Goal: Task Accomplishment & Management: Use online tool/utility

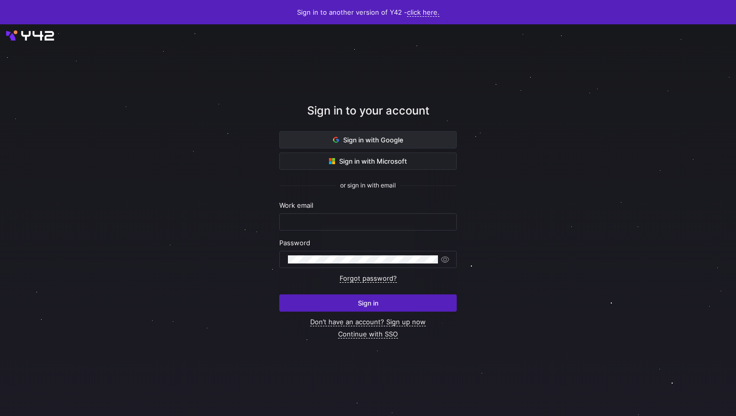
click at [390, 136] on span "Sign in with Google" at bounding box center [368, 140] width 70 height 8
click at [354, 143] on span "Sign in with Google" at bounding box center [368, 140] width 70 height 8
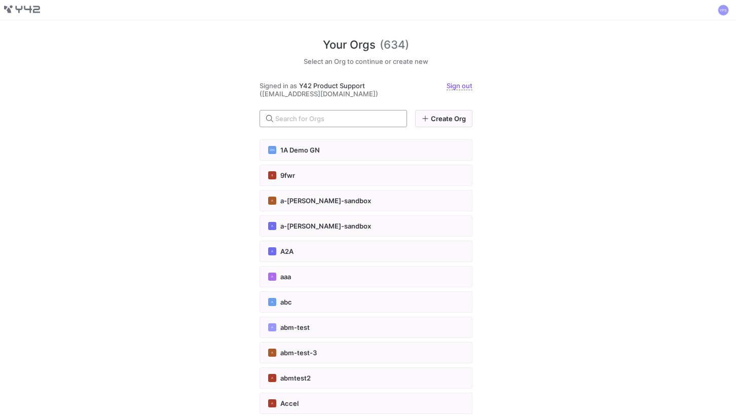
click at [389, 117] on input "text" at bounding box center [336, 119] width 123 height 8
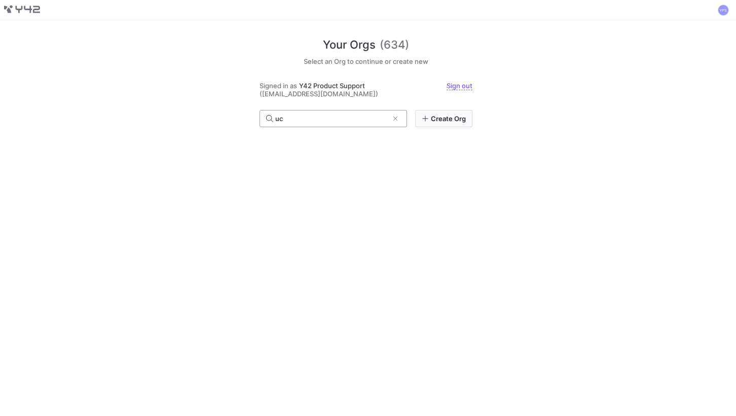
type input "u"
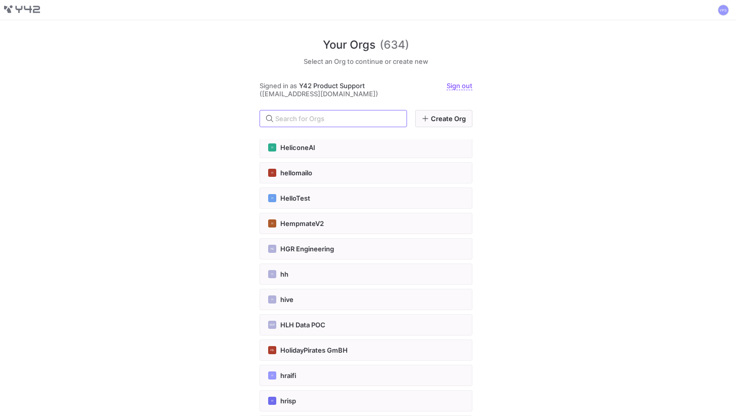
scroll to position [358, 0]
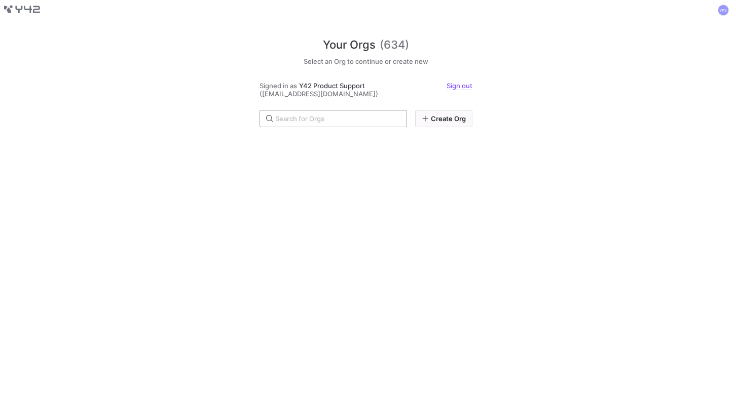
click at [380, 117] on input "text" at bounding box center [336, 119] width 123 height 8
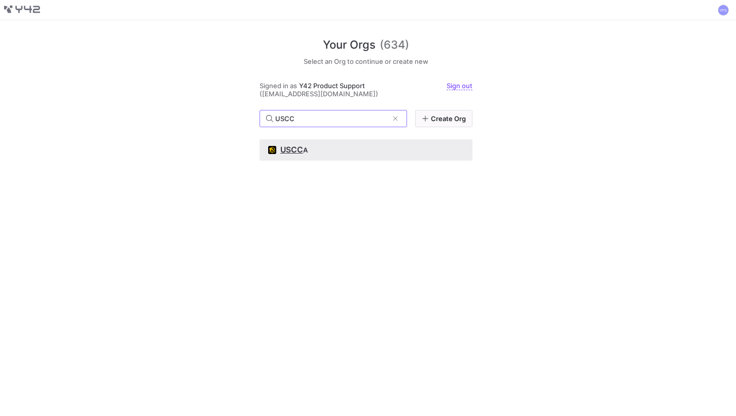
type input "USCC"
click at [293, 150] on span "USCC" at bounding box center [291, 150] width 23 height 10
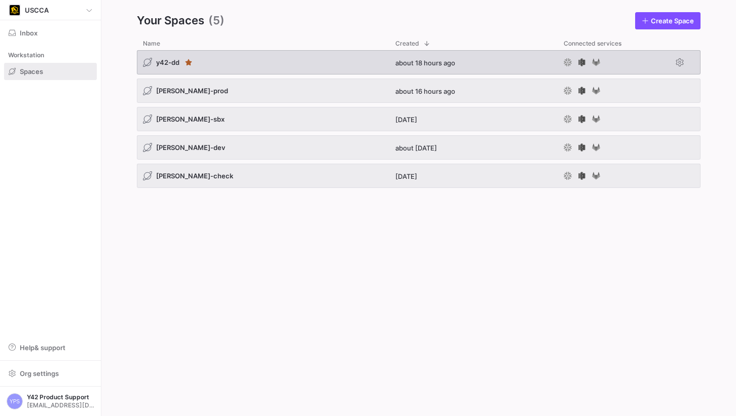
click at [263, 61] on div "y42-dd" at bounding box center [263, 62] width 252 height 24
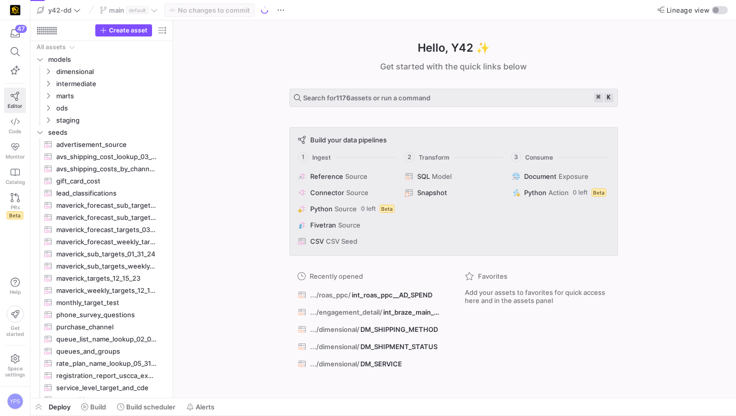
click at [20, 103] on span "Editor" at bounding box center [15, 106] width 15 height 6
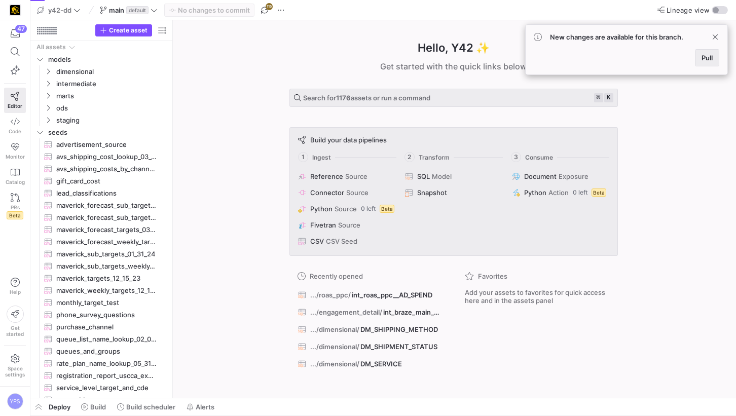
click at [702, 54] on span "Pull" at bounding box center [706, 58] width 11 height 8
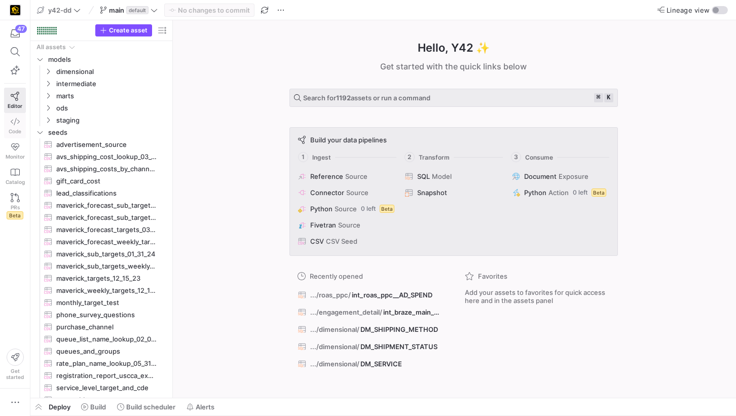
click at [14, 129] on span "Code" at bounding box center [15, 131] width 13 height 6
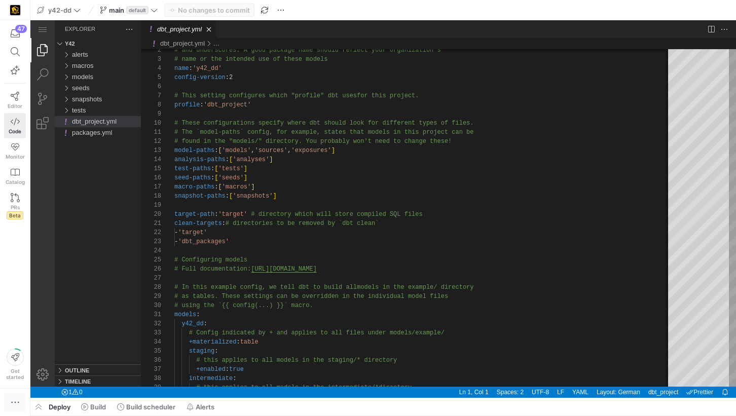
click at [15, 405] on icon "button" at bounding box center [15, 402] width 10 height 10
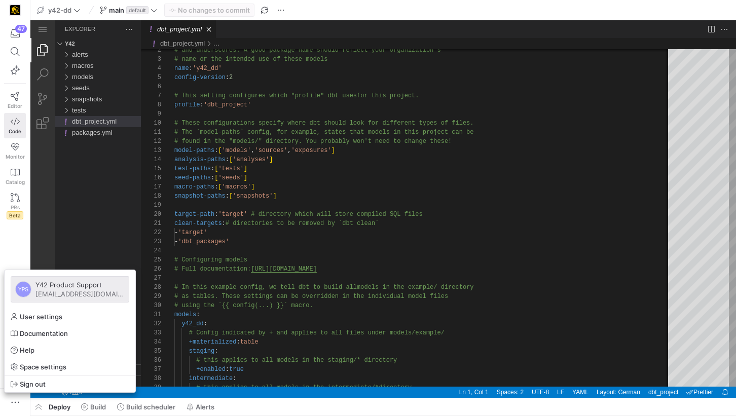
click at [11, 245] on div at bounding box center [368, 208] width 736 height 416
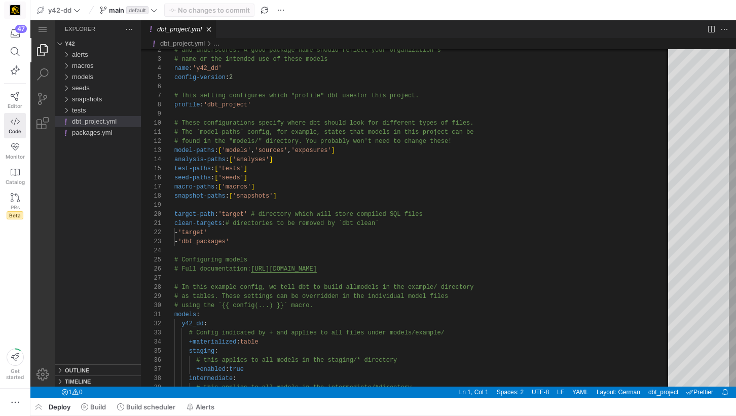
click at [16, 7] on img at bounding box center [15, 10] width 10 height 10
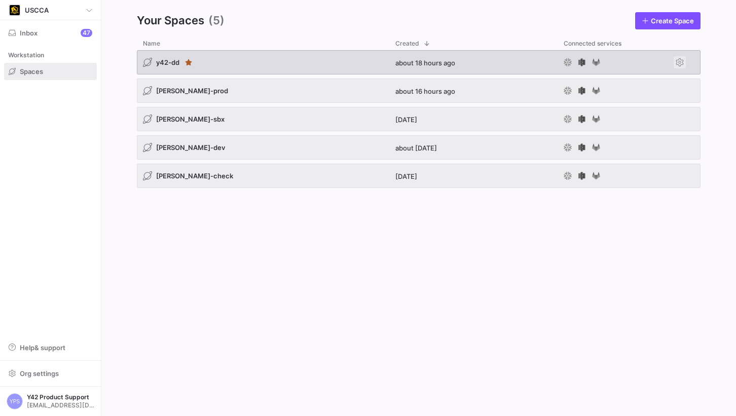
click at [682, 60] on span "Press SPACE to select this row." at bounding box center [679, 62] width 12 height 12
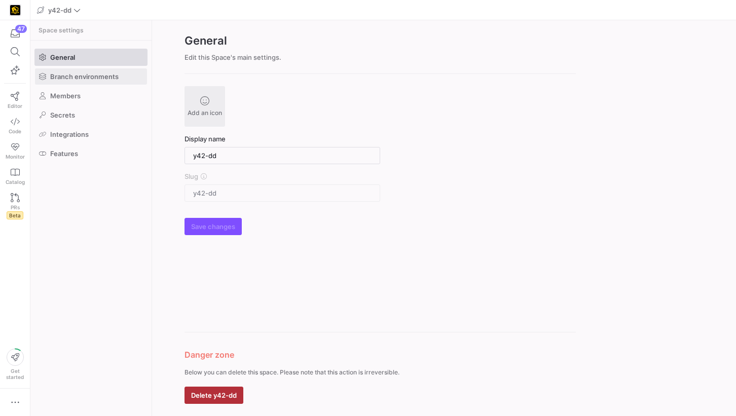
click at [120, 73] on span at bounding box center [91, 76] width 112 height 16
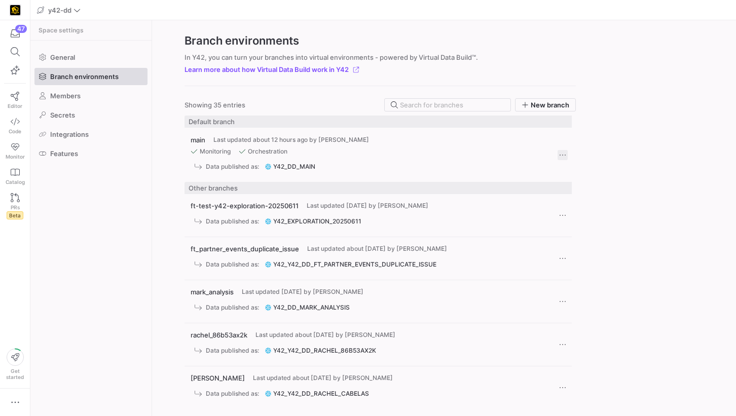
click at [564, 153] on span "Press SPACE to select this row." at bounding box center [562, 155] width 10 height 10
click at [609, 124] on div at bounding box center [368, 208] width 736 height 416
click at [677, 77] on y42-org-space-settings-branch-environments "Branch environments In Y42, you can turn your branches into virtual environment…" at bounding box center [444, 218] width 584 height 396
click at [12, 121] on icon at bounding box center [15, 121] width 9 height 9
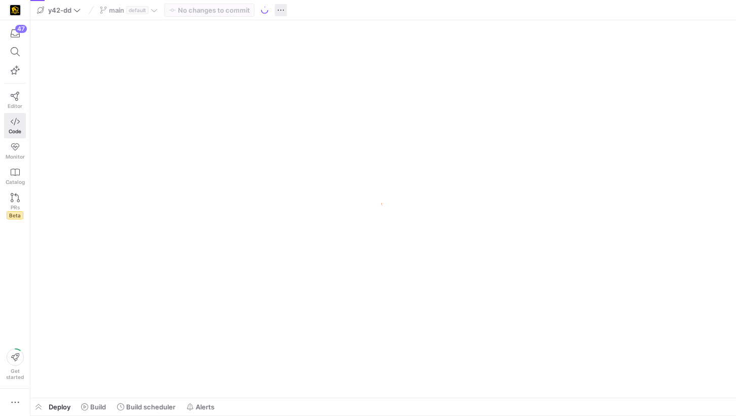
click at [283, 11] on span "button" at bounding box center [281, 10] width 12 height 12
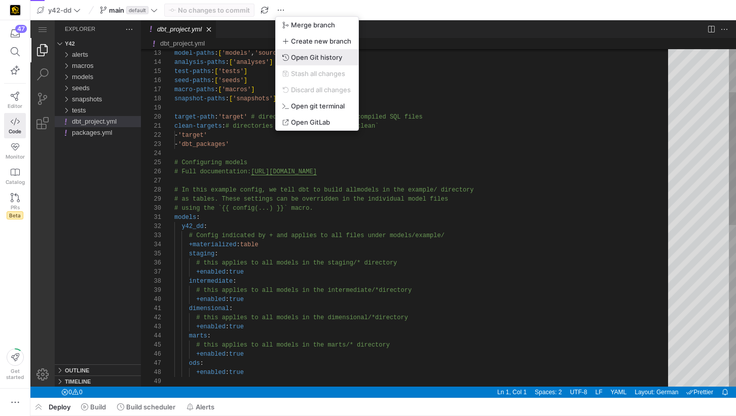
click at [300, 53] on span "Open Git history" at bounding box center [316, 57] width 51 height 8
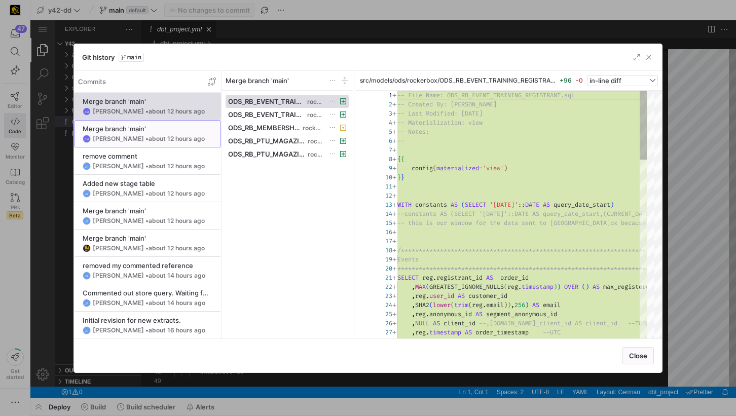
click at [135, 126] on div "Merge branch 'main'" at bounding box center [148, 129] width 130 height 8
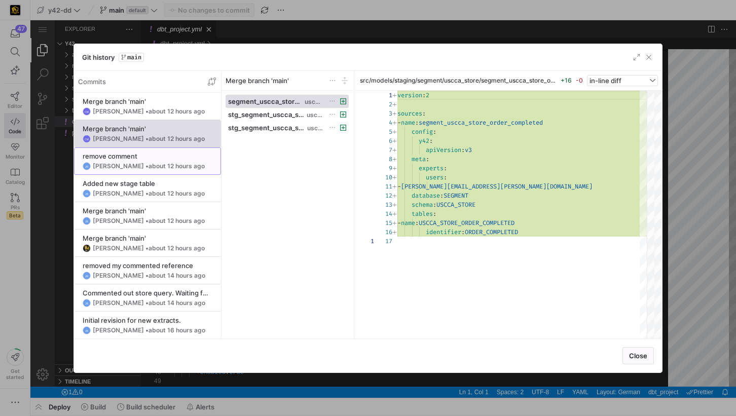
click at [152, 155] on div "remove comment" at bounding box center [148, 156] width 130 height 8
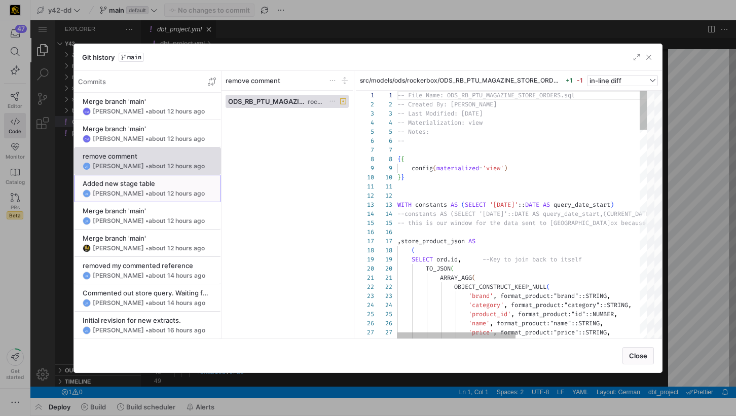
click at [161, 188] on y42-git-commit-item "Added new stage table JR Jess Rabida • about 12 hours ago" at bounding box center [148, 188] width 130 height 18
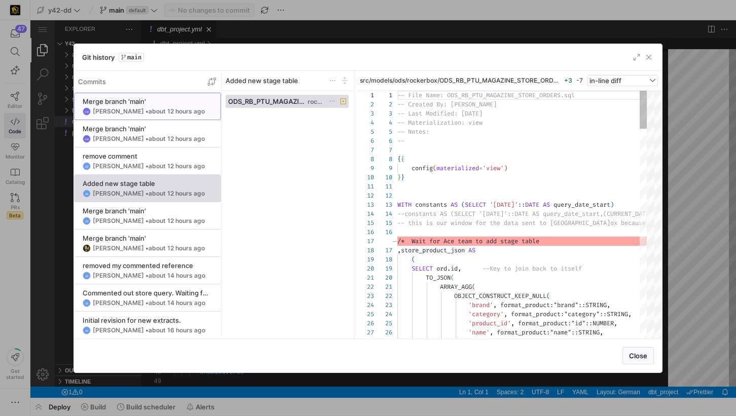
click at [174, 111] on span "about 12 hours ago" at bounding box center [176, 111] width 56 height 8
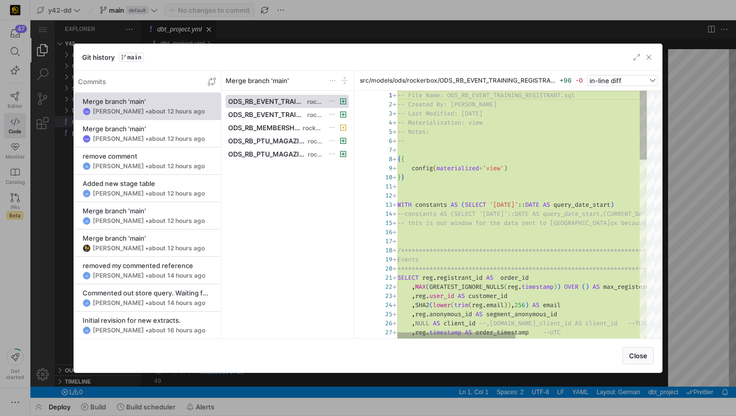
click at [245, 27] on div at bounding box center [368, 208] width 736 height 416
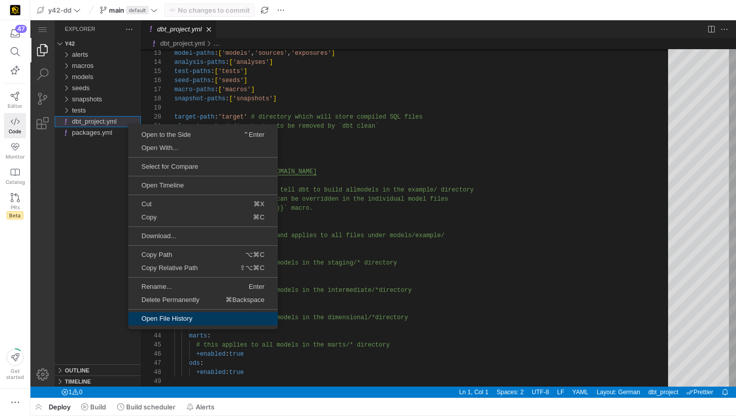
click at [183, 315] on span "Open File History" at bounding box center [202, 318] width 149 height 7
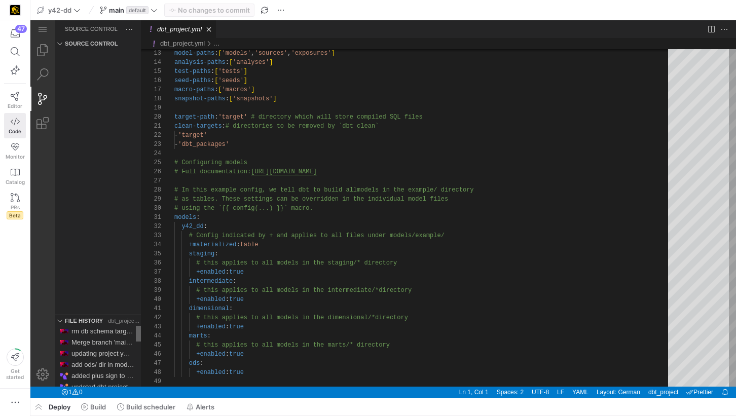
click at [136, 326] on div "File History" at bounding box center [138, 334] width 5 height 16
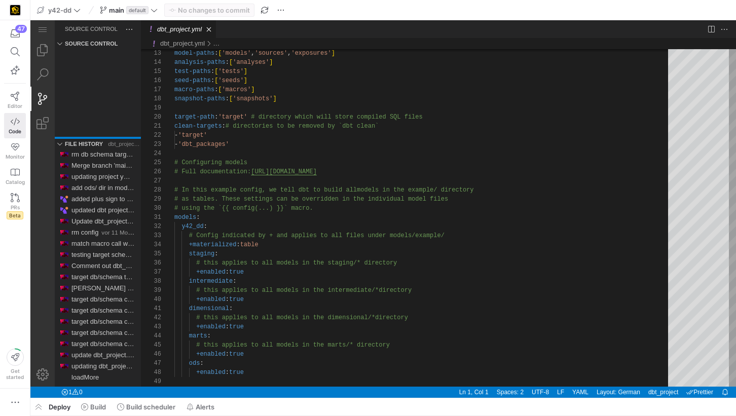
drag, startPoint x: 111, startPoint y: 314, endPoint x: 116, endPoint y: 137, distance: 177.4
click at [116, 137] on div at bounding box center [98, 138] width 86 height 2
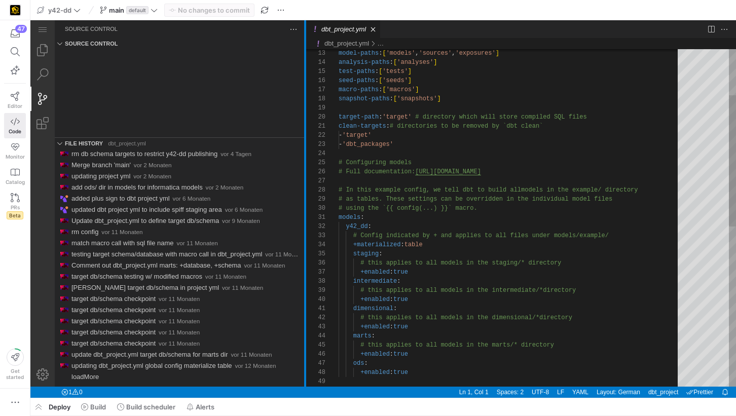
drag, startPoint x: 140, startPoint y: 142, endPoint x: 305, endPoint y: 145, distance: 164.2
click at [305, 145] on div at bounding box center [305, 203] width 2 height 366
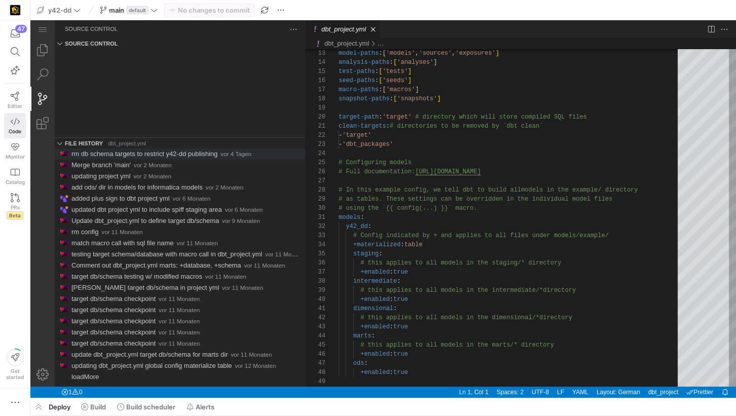
click at [206, 154] on span "rm db schema targets to restrict y42-dd publishing" at bounding box center [144, 154] width 146 height 8
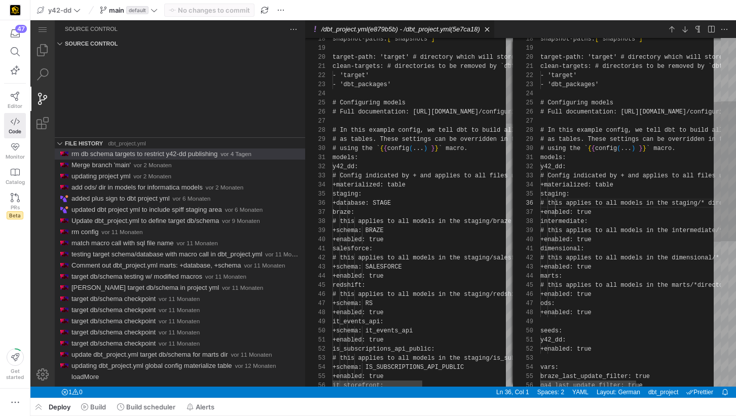
scroll to position [91, 0]
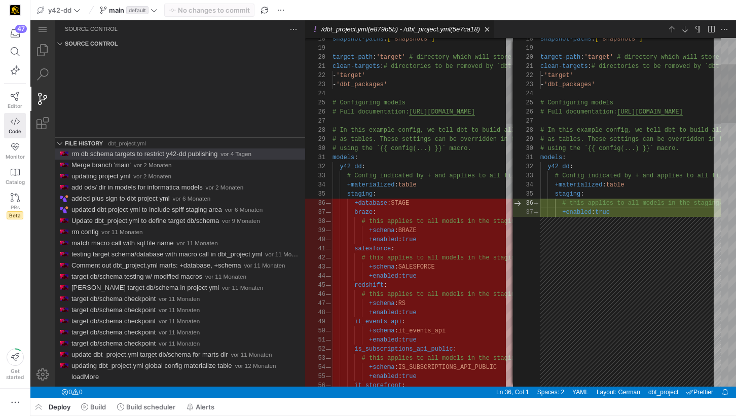
drag, startPoint x: 308, startPoint y: 163, endPoint x: 173, endPoint y: 149, distance: 135.5
click at [173, 149] on div "Source Control Source Control File History dbt_project.yml rm db schema targets…" at bounding box center [382, 203] width 705 height 366
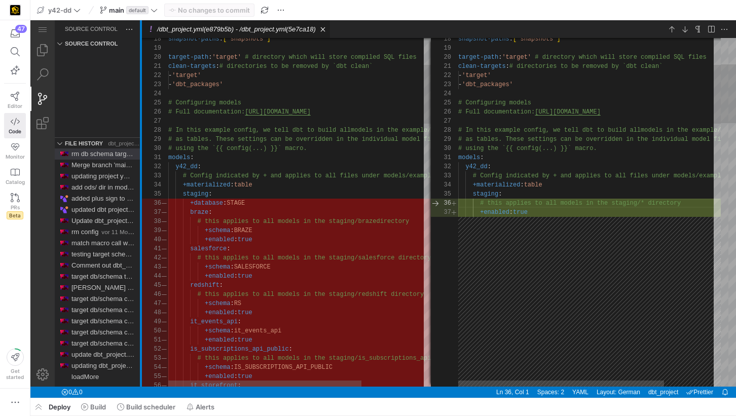
drag, startPoint x: 305, startPoint y: 184, endPoint x: 102, endPoint y: 154, distance: 204.5
click at [102, 154] on div "Source Control Source Control File History dbt_project.yml rm db schema targets…" at bounding box center [382, 203] width 705 height 366
